Goal: Find specific page/section: Find specific page/section

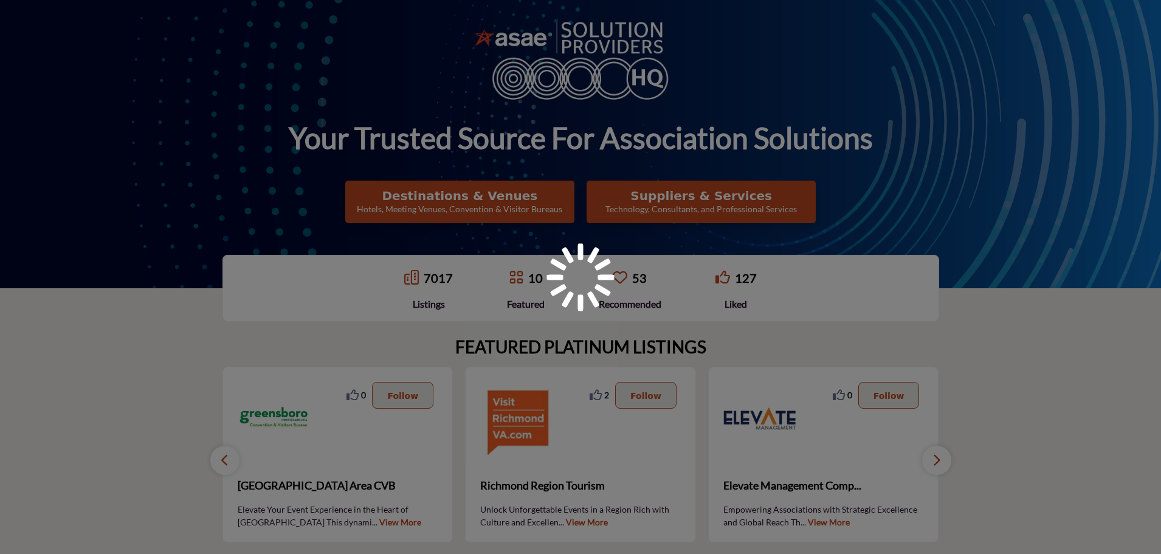
scroll to position [155, 0]
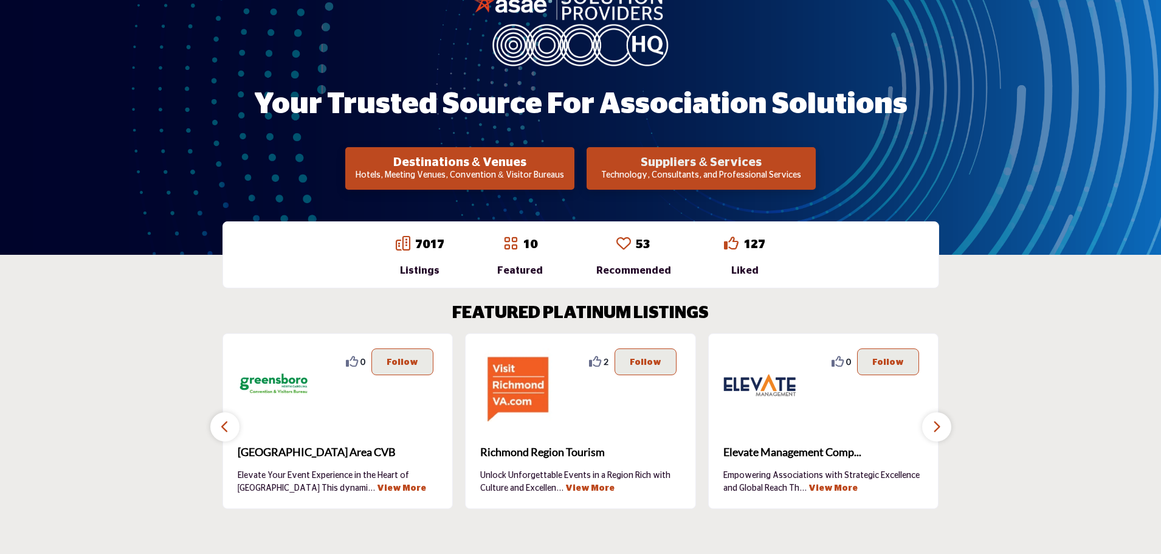
click at [692, 167] on h2 "Suppliers & Services" at bounding box center [701, 162] width 222 height 15
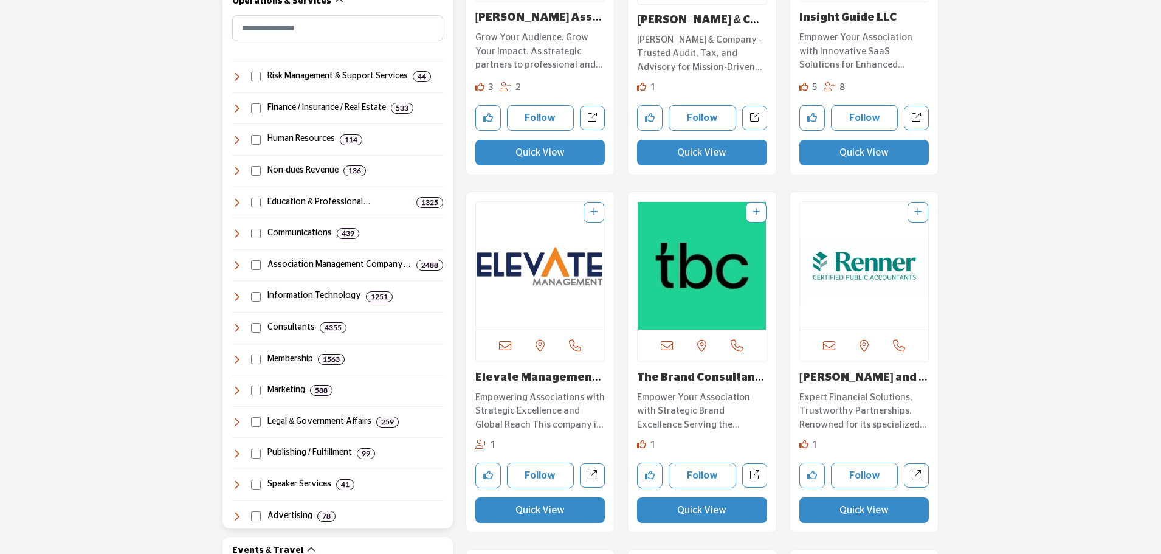
scroll to position [608, 0]
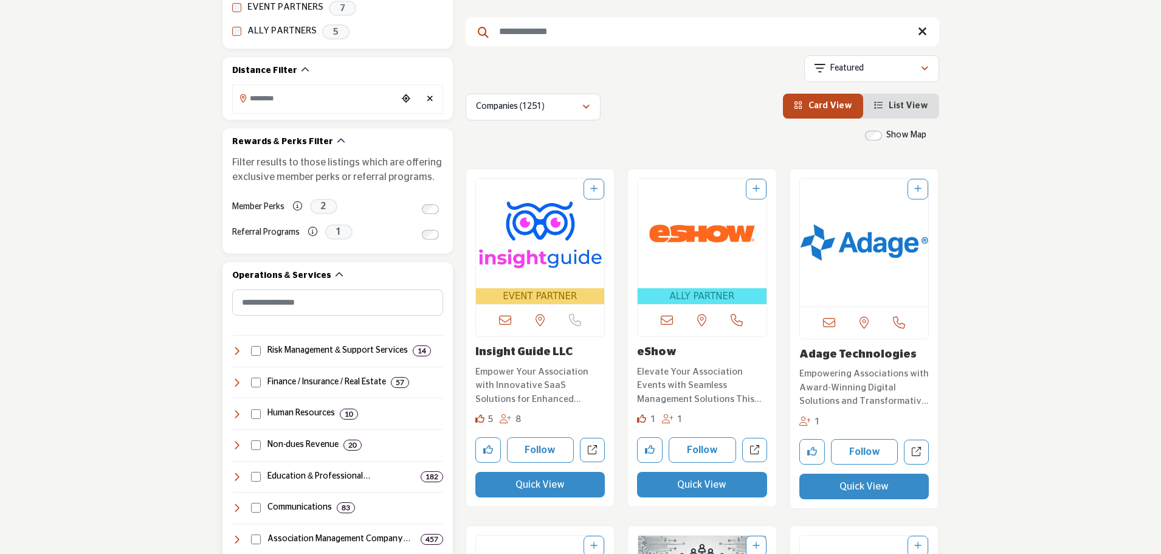
scroll to position [547, 0]
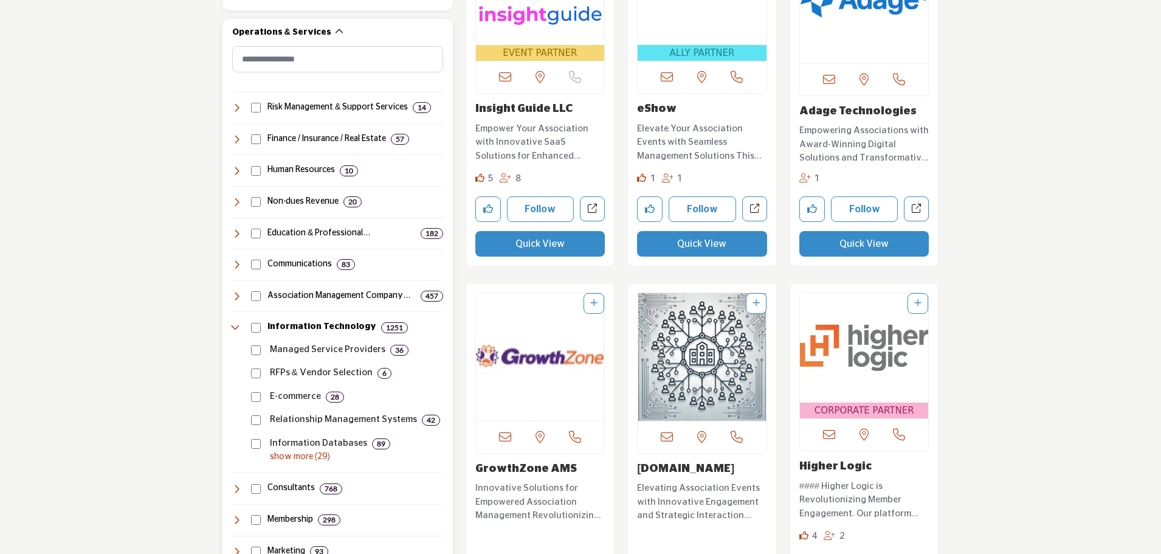
click at [285, 455] on p "show more (29)" at bounding box center [356, 456] width 173 height 13
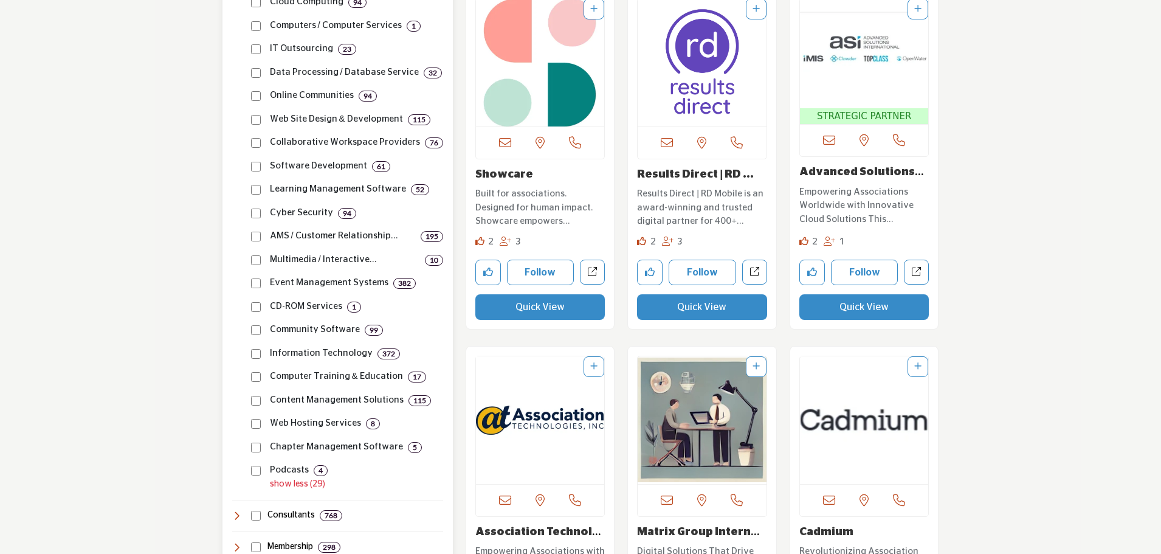
scroll to position [1216, 0]
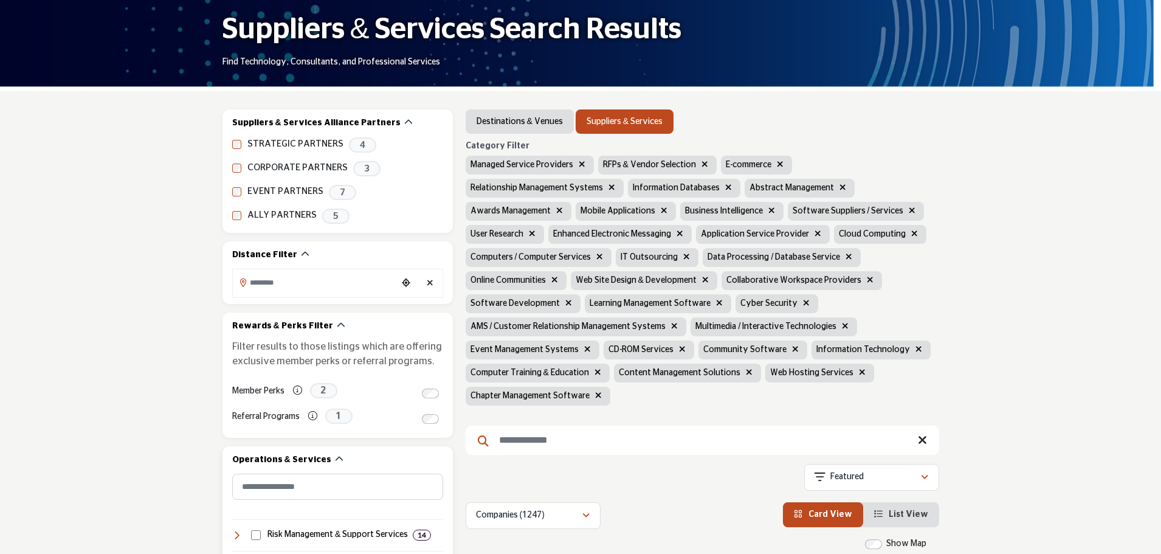
scroll to position [608, 0]
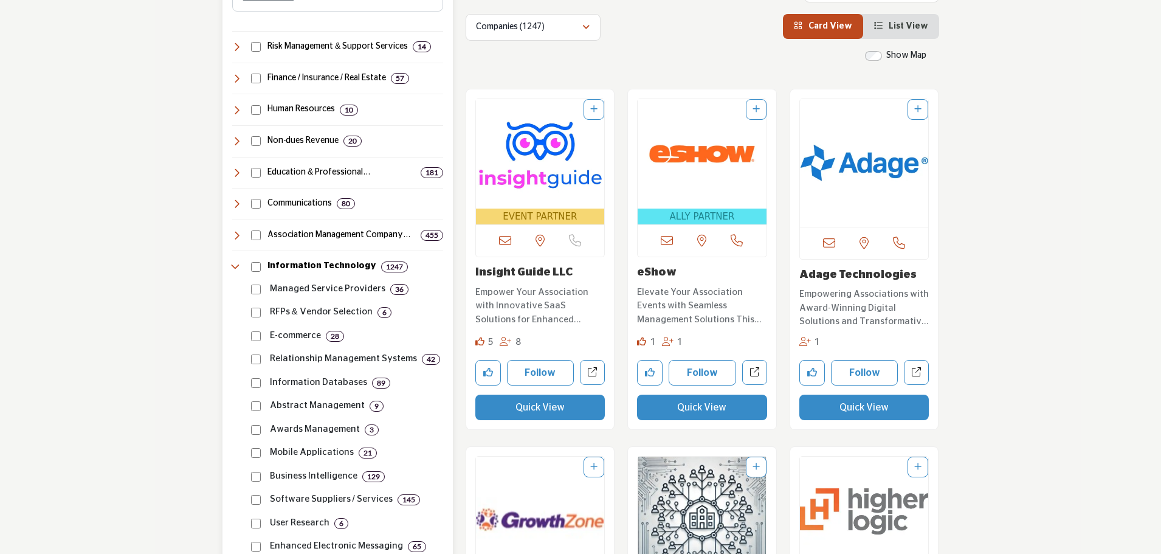
click at [261, 265] on div "Information Technology 1247" at bounding box center [320, 266] width 176 height 13
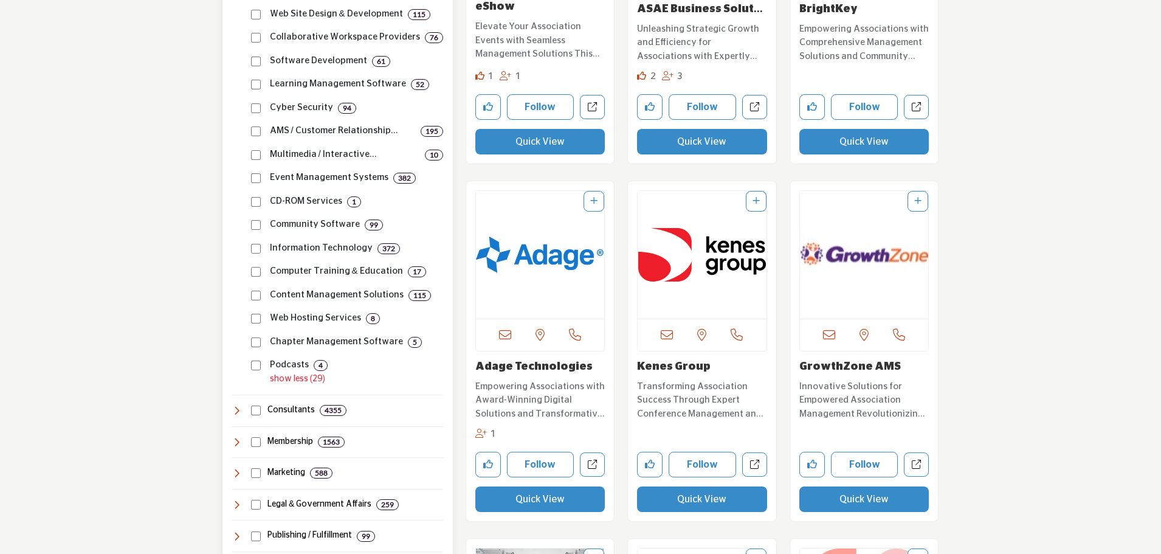
scroll to position [1338, 0]
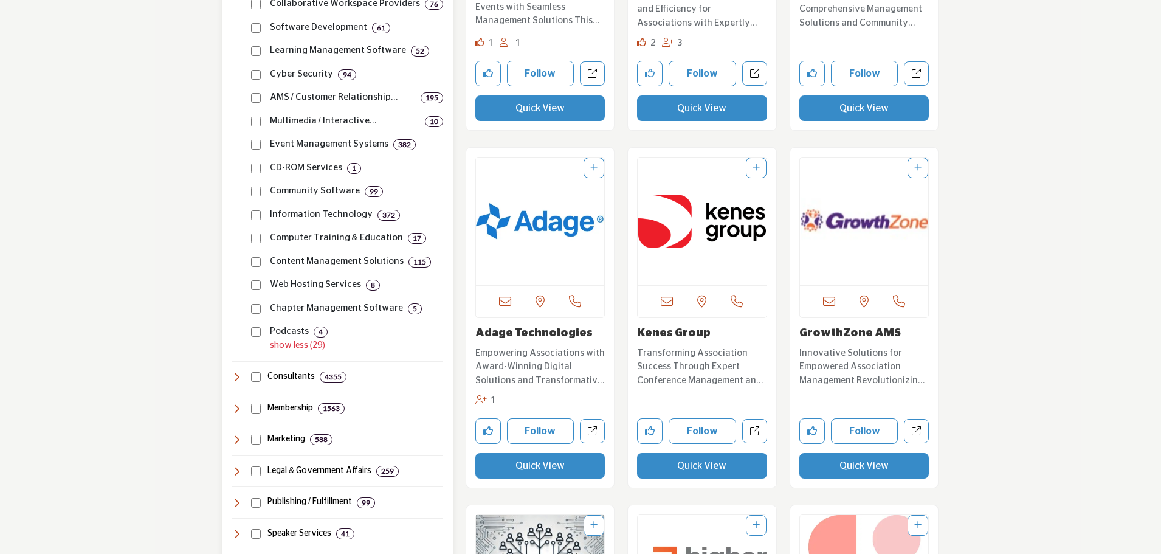
click at [239, 377] on icon at bounding box center [237, 377] width 10 height 10
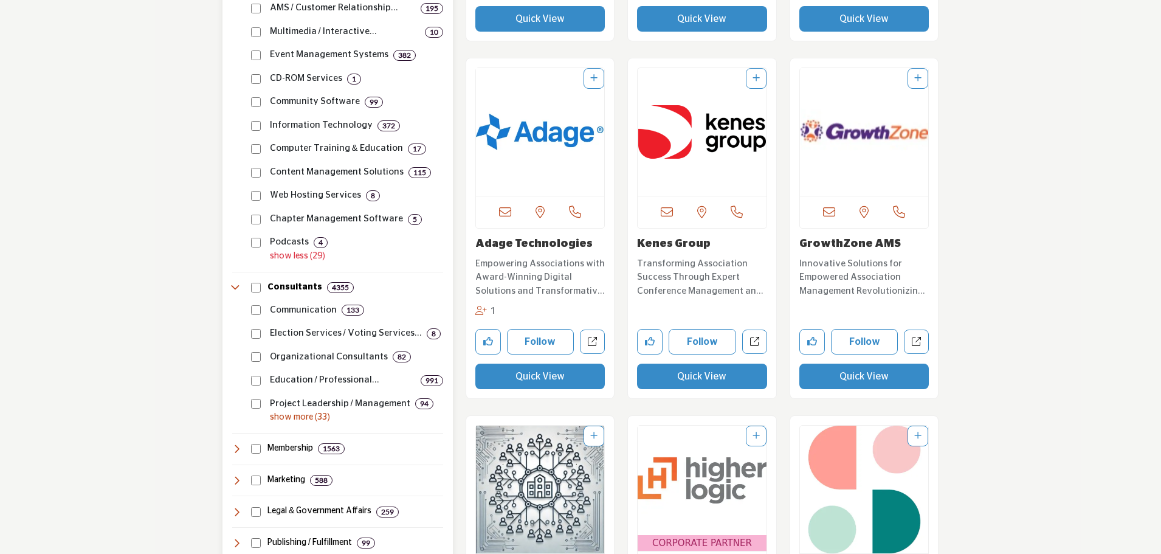
scroll to position [1459, 0]
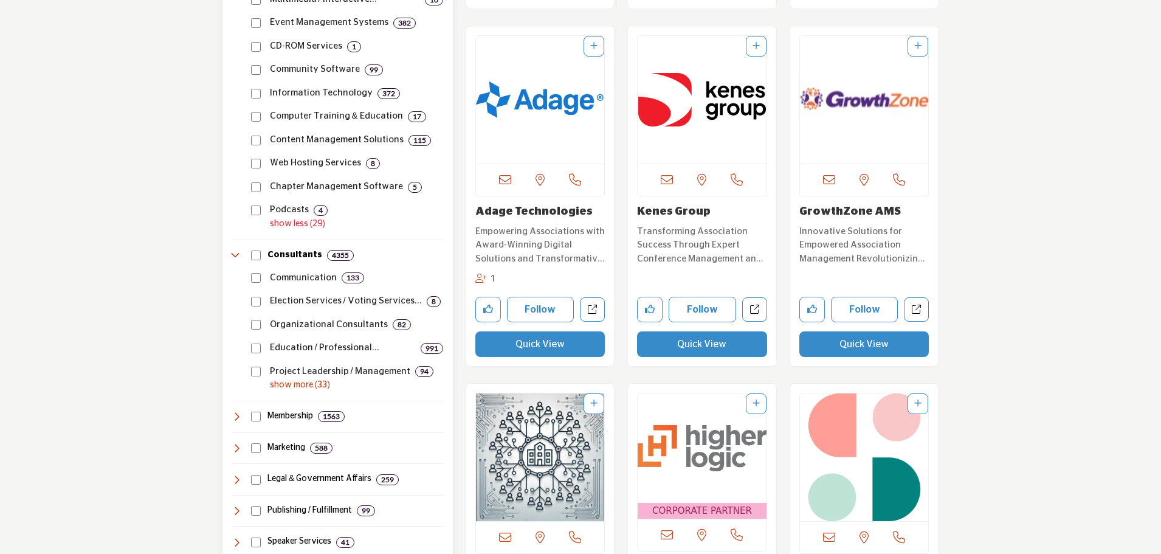
click at [306, 388] on p "show more (33)" at bounding box center [356, 385] width 173 height 13
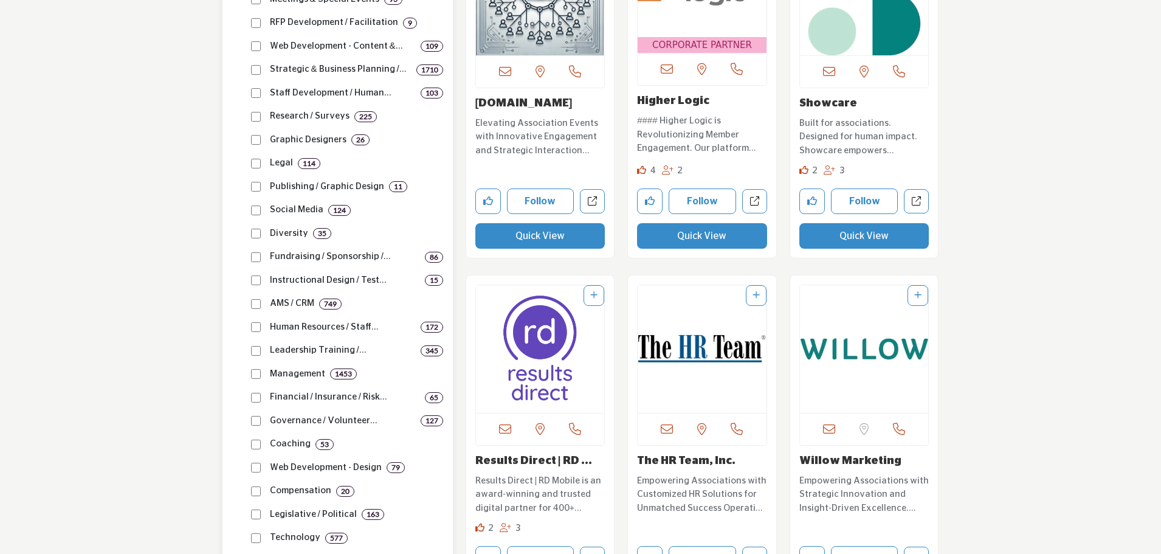
scroll to position [1945, 0]
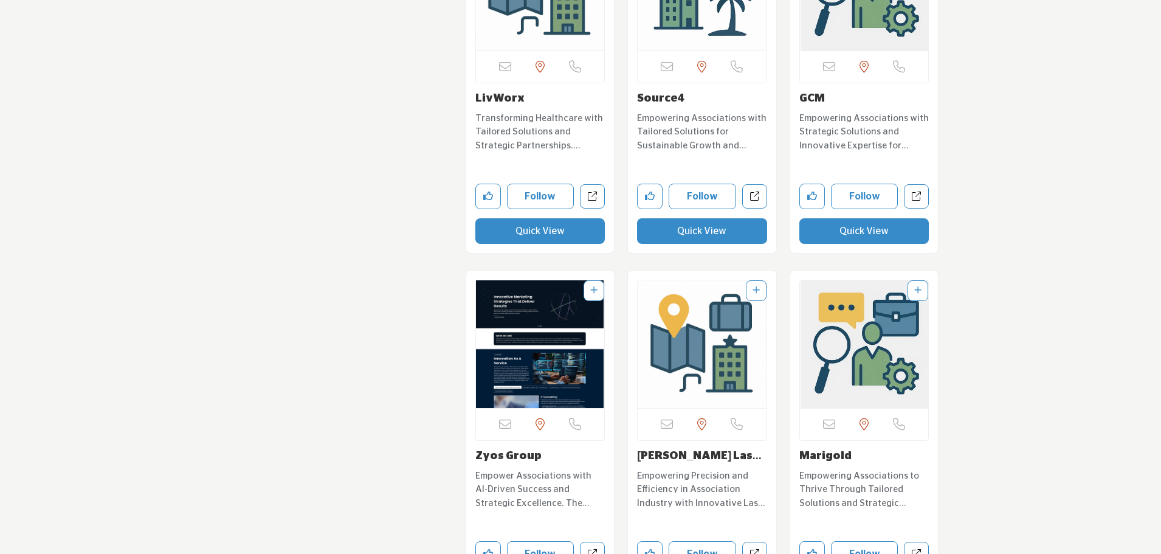
scroll to position [9971, 0]
